Goal: Information Seeking & Learning: Learn about a topic

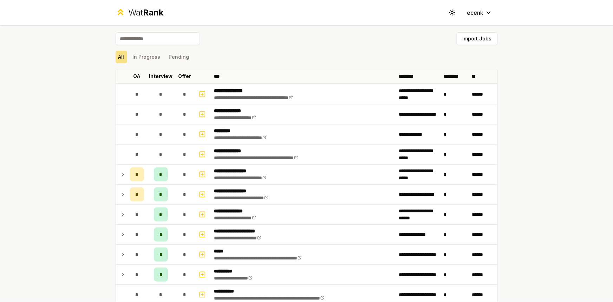
scroll to position [383, 0]
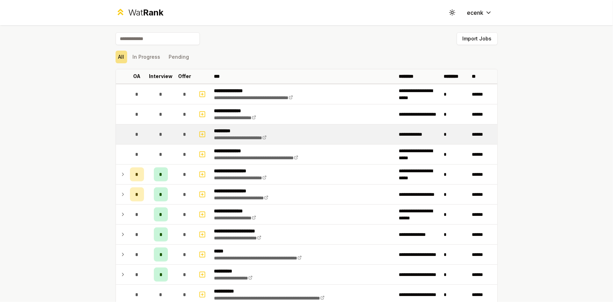
scroll to position [380, 0]
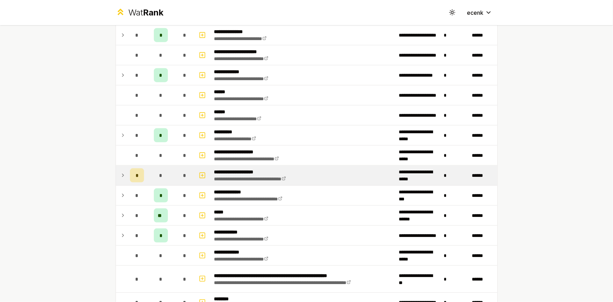
click at [136, 174] on span "*" at bounding box center [137, 175] width 2 height 7
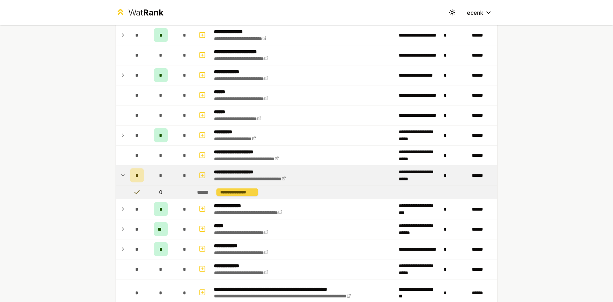
click at [250, 190] on div "**********" at bounding box center [238, 192] width 42 height 8
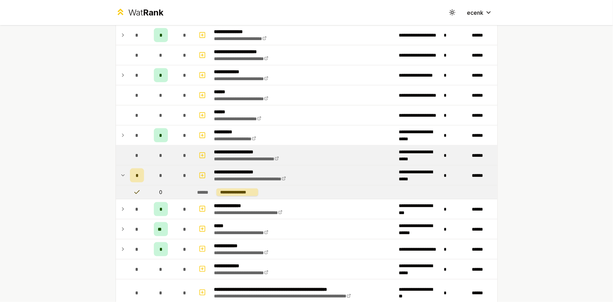
click at [130, 151] on div "*" at bounding box center [137, 155] width 14 height 14
click at [203, 155] on icon "button" at bounding box center [203, 155] width 0 height 2
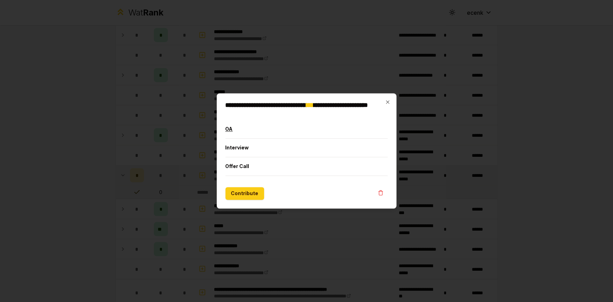
click at [246, 129] on button "OA" at bounding box center [307, 129] width 162 height 18
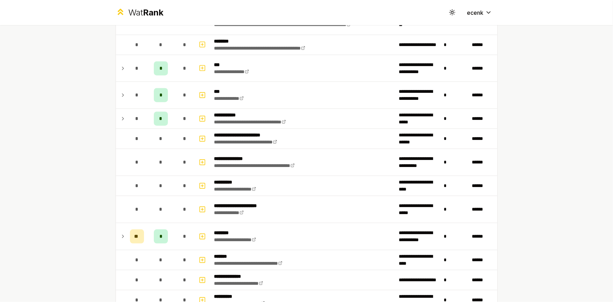
scroll to position [654, 0]
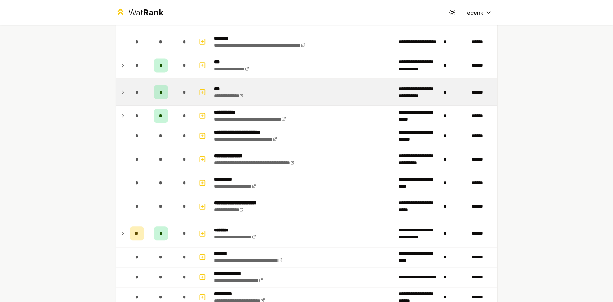
click at [154, 90] on div "*" at bounding box center [161, 92] width 14 height 14
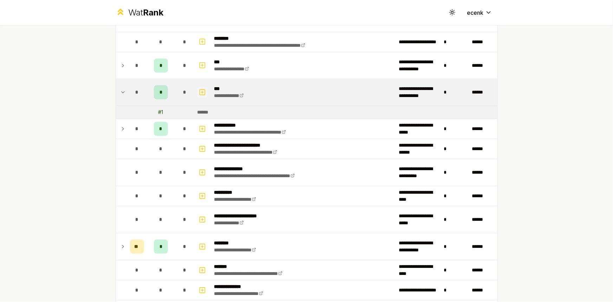
click at [203, 91] on icon "button" at bounding box center [203, 92] width 0 height 2
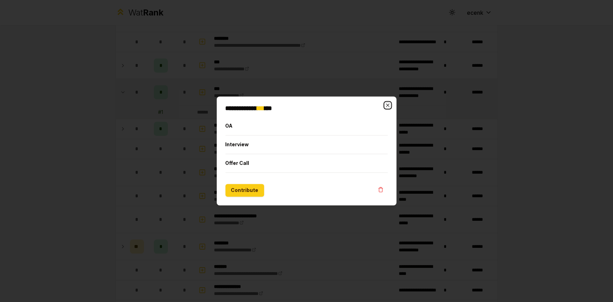
click at [387, 105] on icon "button" at bounding box center [388, 105] width 6 height 6
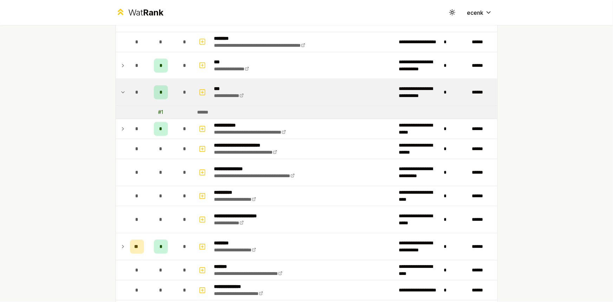
click at [231, 88] on p "***" at bounding box center [234, 88] width 41 height 7
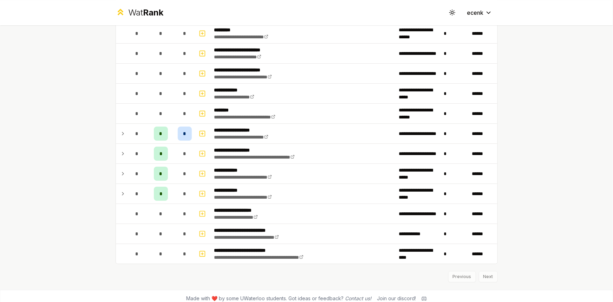
scroll to position [1162, 0]
